Goal: Book appointment/travel/reservation

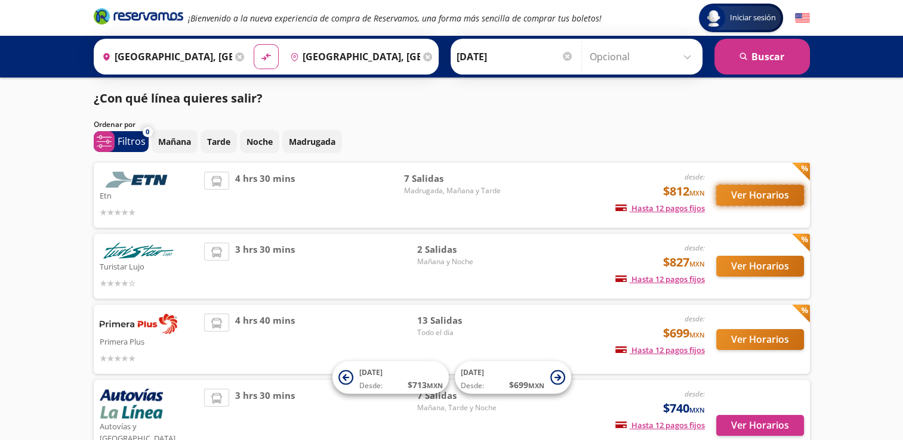
click at [747, 196] on button "Ver Horarios" at bounding box center [760, 195] width 88 height 21
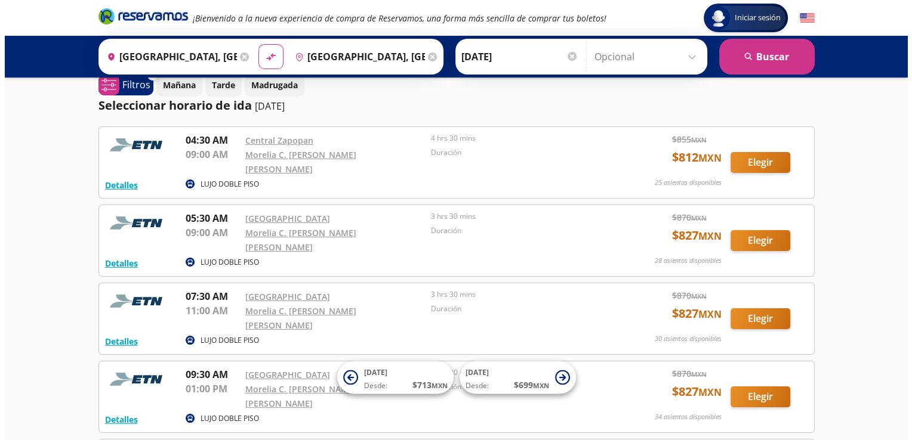
scroll to position [17, 0]
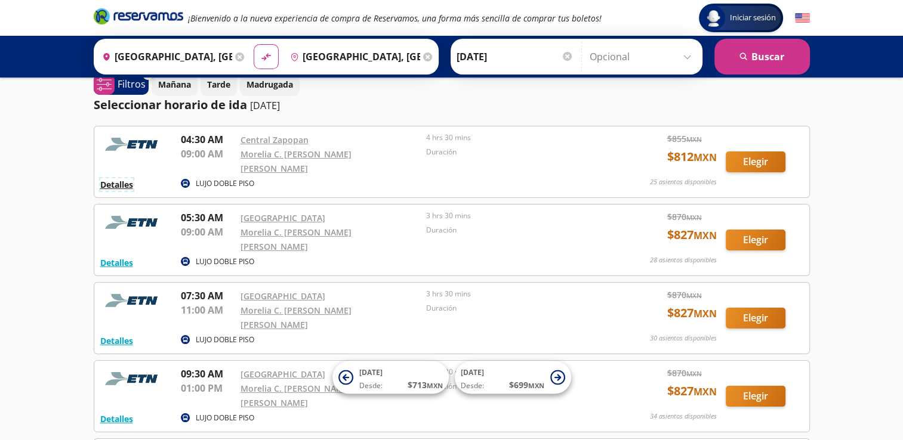
click at [115, 178] on button "Detalles" at bounding box center [116, 184] width 33 height 13
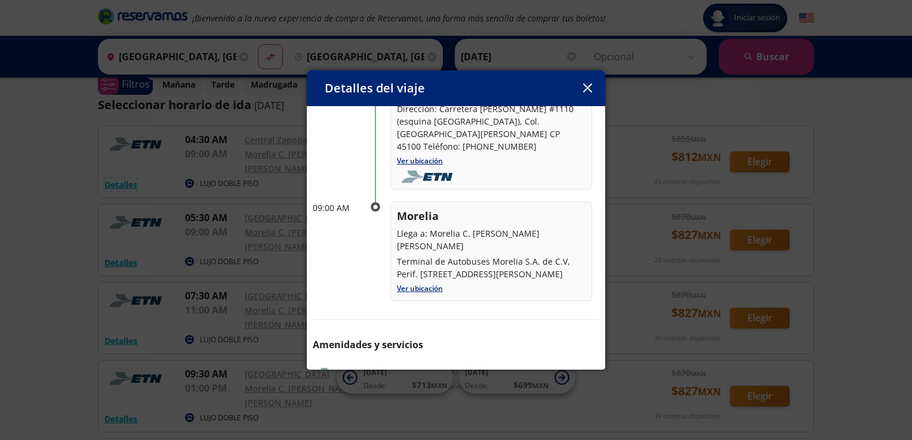
scroll to position [113, 0]
drag, startPoint x: 430, startPoint y: 219, endPoint x: 556, endPoint y: 246, distance: 129.3
click at [556, 246] on div "Morelia Llega a: Morelia C. [PERSON_NAME] [PERSON_NAME] Terminal de Autobuses M…" at bounding box center [491, 245] width 189 height 72
click at [413, 284] on link "Ver ubicación" at bounding box center [420, 289] width 46 height 10
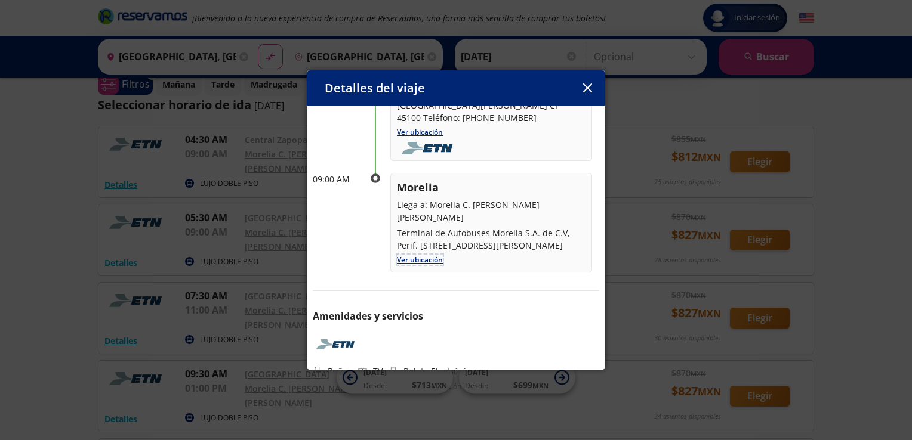
copy div "Morelia C. [PERSON_NAME] [PERSON_NAME] Terminal de Autobuses Morelia S.A. de C.…"
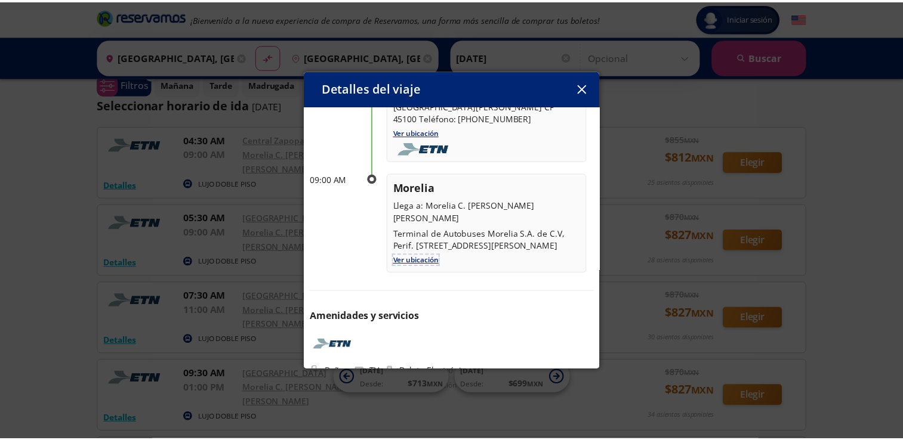
scroll to position [0, 0]
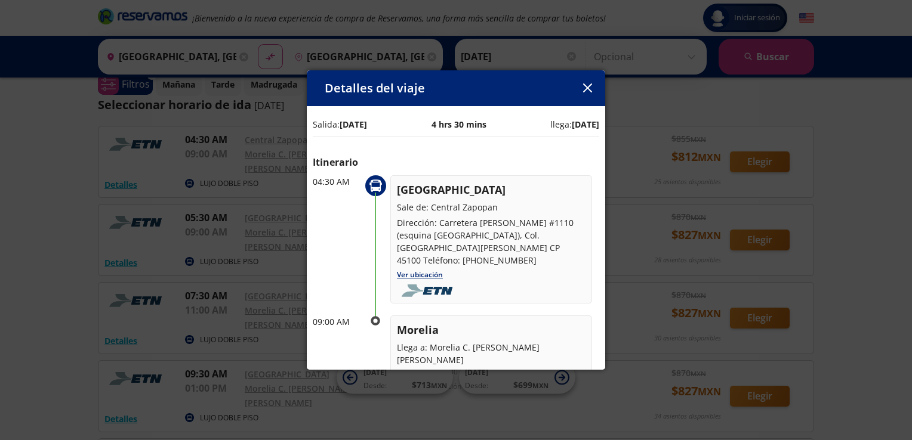
click at [585, 95] on button "button" at bounding box center [587, 88] width 18 height 18
